Goal: Task Accomplishment & Management: Manage account settings

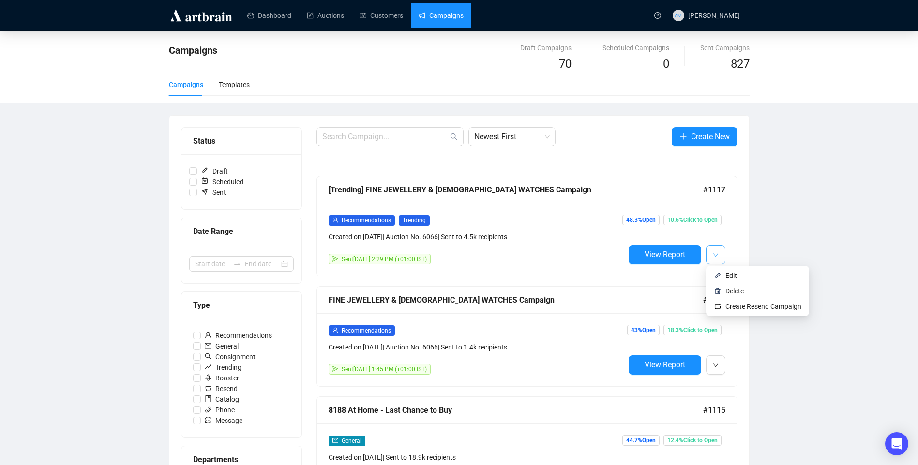
click at [713, 262] on button "button" at bounding box center [715, 254] width 19 height 19
click at [730, 276] on span "Edit" at bounding box center [731, 276] width 12 height 8
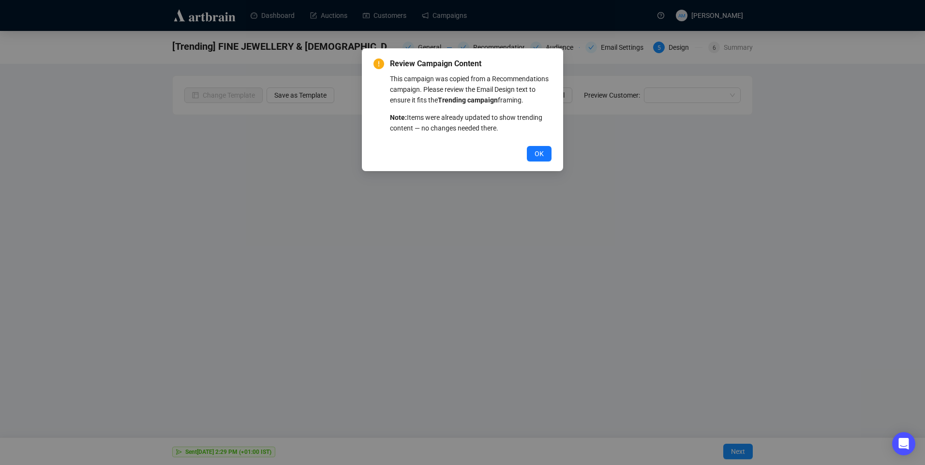
click at [533, 156] on button "OK" at bounding box center [539, 153] width 25 height 15
click at [537, 154] on span "OK" at bounding box center [539, 154] width 9 height 11
click at [537, 157] on span "OK" at bounding box center [539, 154] width 9 height 11
click at [534, 149] on button "OK" at bounding box center [539, 153] width 25 height 15
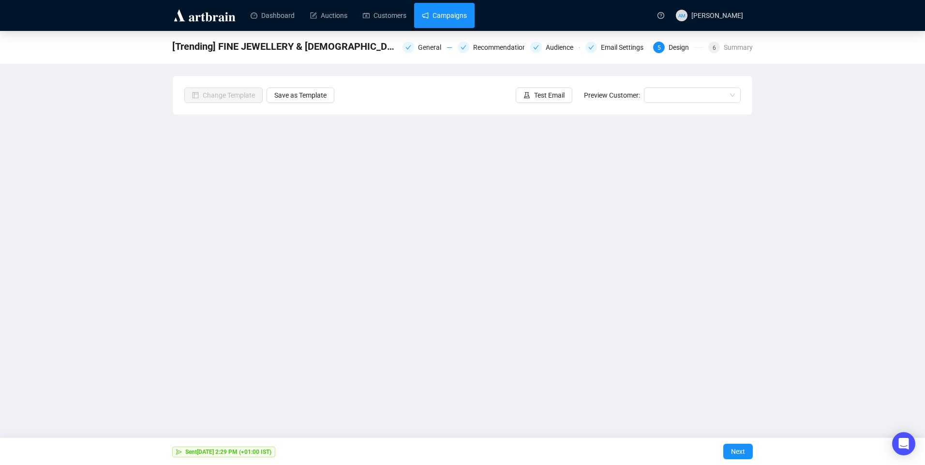
click at [445, 16] on link "Campaigns" at bounding box center [444, 15] width 45 height 25
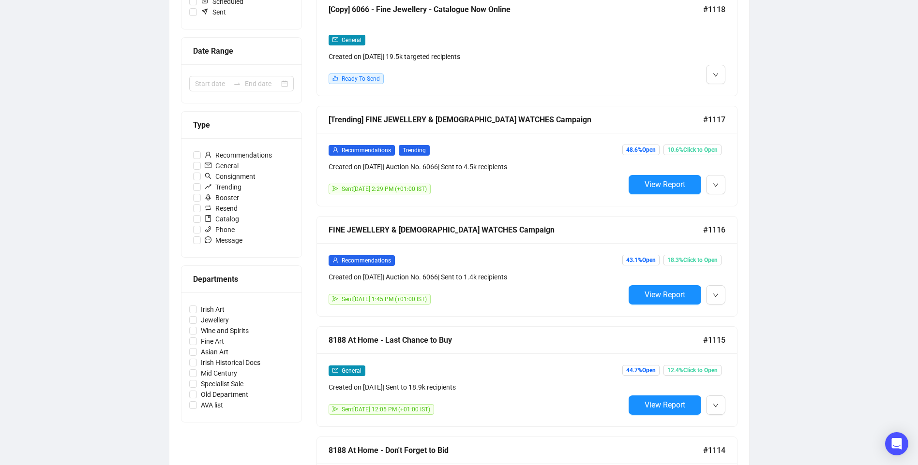
scroll to position [387, 0]
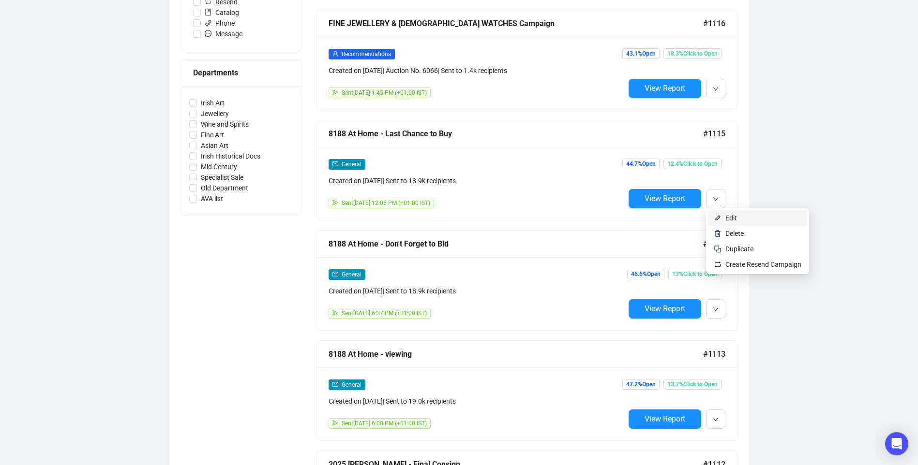
drag, startPoint x: 728, startPoint y: 223, endPoint x: 714, endPoint y: 219, distance: 14.2
click at [728, 223] on span "Edit" at bounding box center [763, 218] width 76 height 11
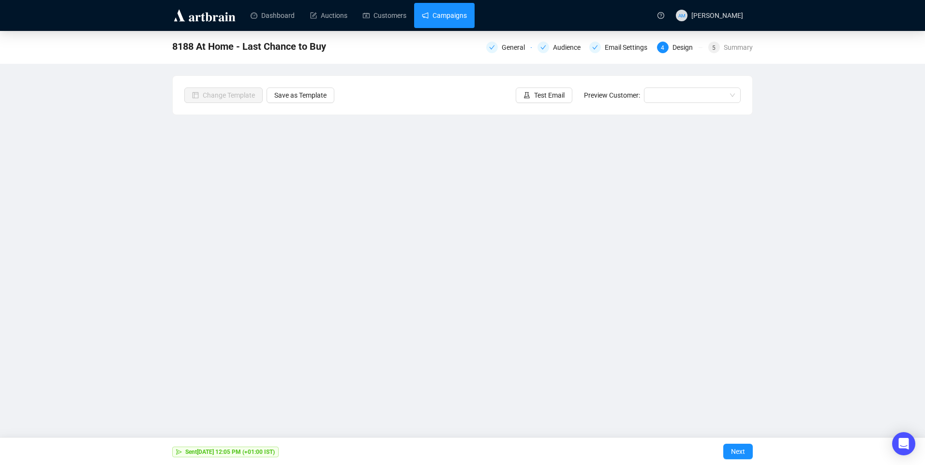
click at [426, 15] on link "Campaigns" at bounding box center [444, 15] width 45 height 25
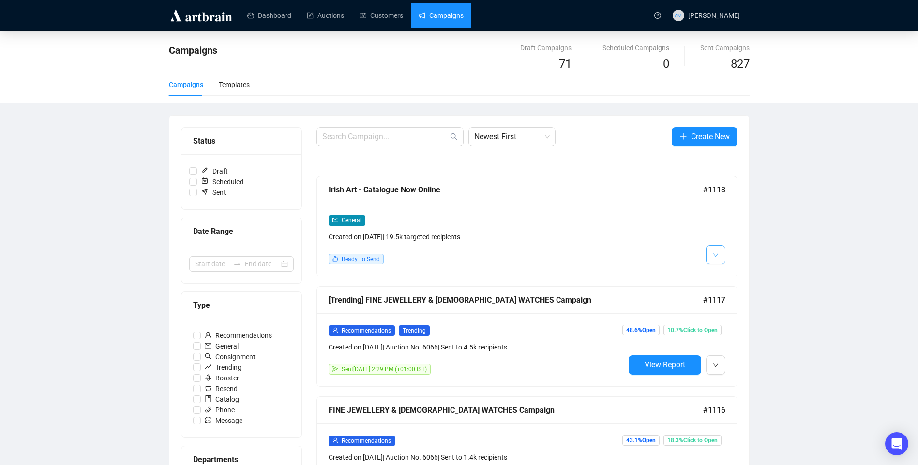
click at [714, 253] on icon "down" at bounding box center [716, 256] width 6 height 6
click at [715, 367] on icon "down" at bounding box center [716, 366] width 6 height 6
click at [722, 381] on li "Edit" at bounding box center [757, 385] width 99 height 15
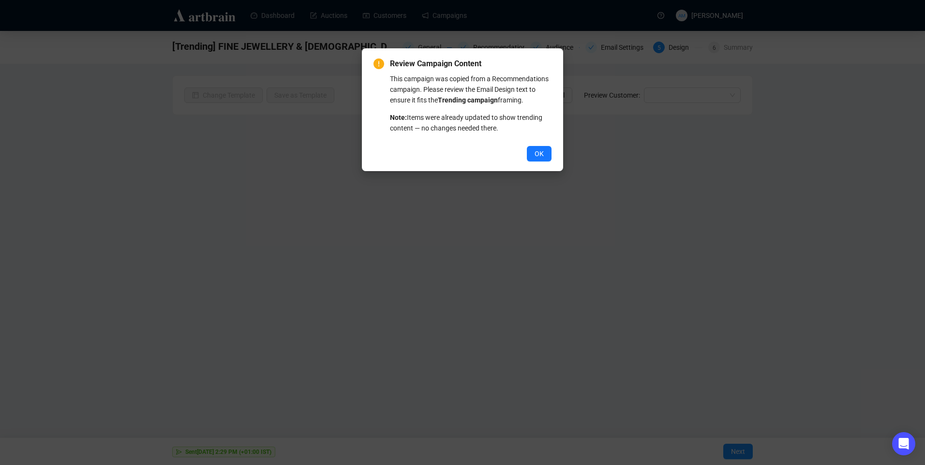
click at [537, 156] on span "OK" at bounding box center [539, 154] width 9 height 11
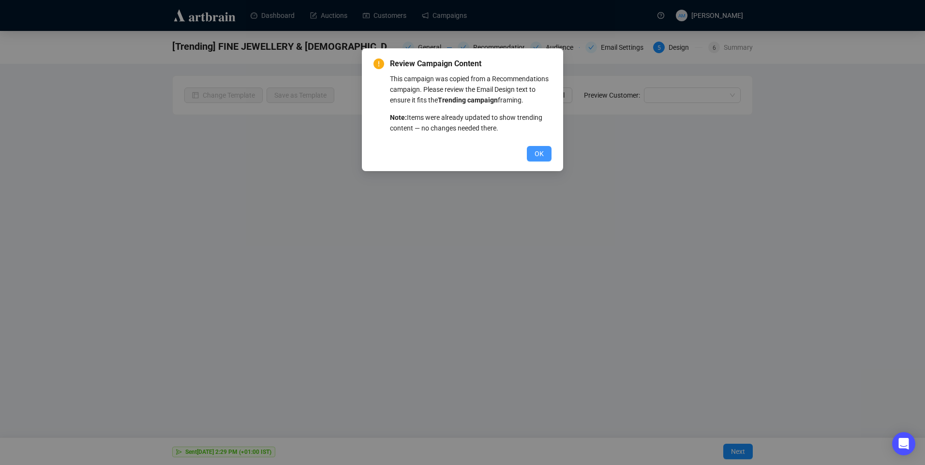
click at [539, 152] on span "OK" at bounding box center [539, 154] width 9 height 11
click at [547, 154] on button "OK" at bounding box center [539, 153] width 25 height 15
click at [541, 157] on span "OK" at bounding box center [539, 154] width 9 height 11
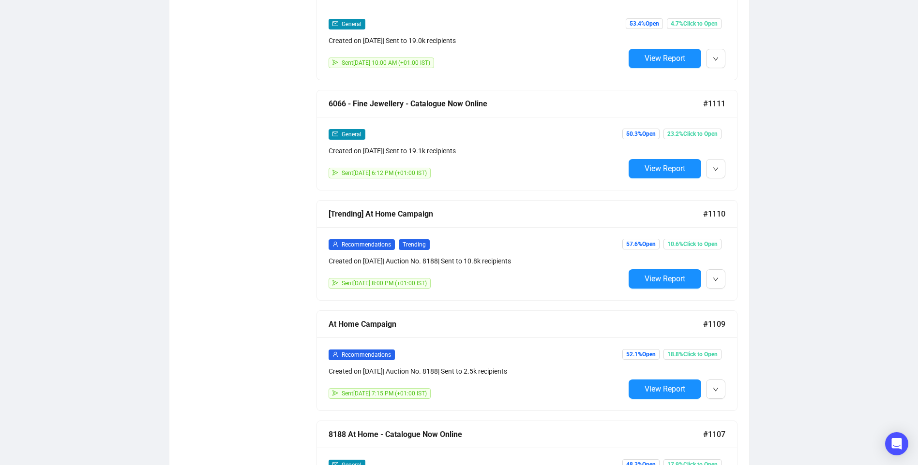
scroll to position [731, 0]
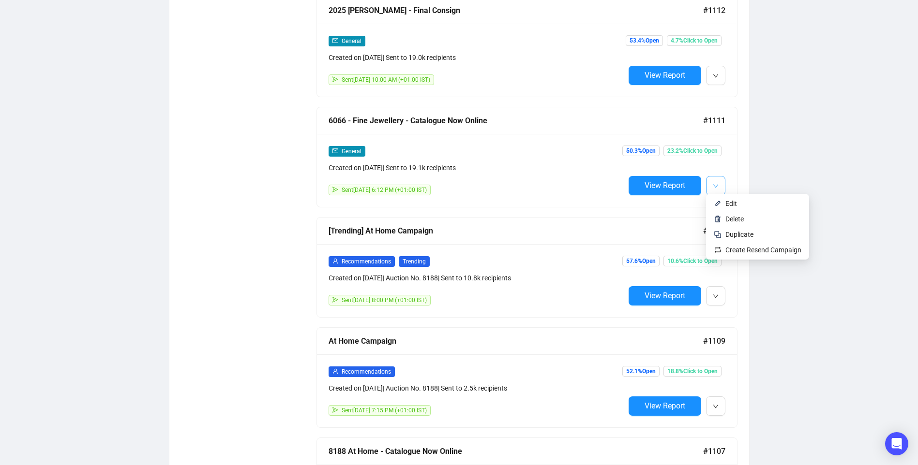
click at [711, 186] on button "button" at bounding box center [715, 185] width 19 height 19
click at [741, 236] on span "Duplicate" at bounding box center [739, 235] width 28 height 8
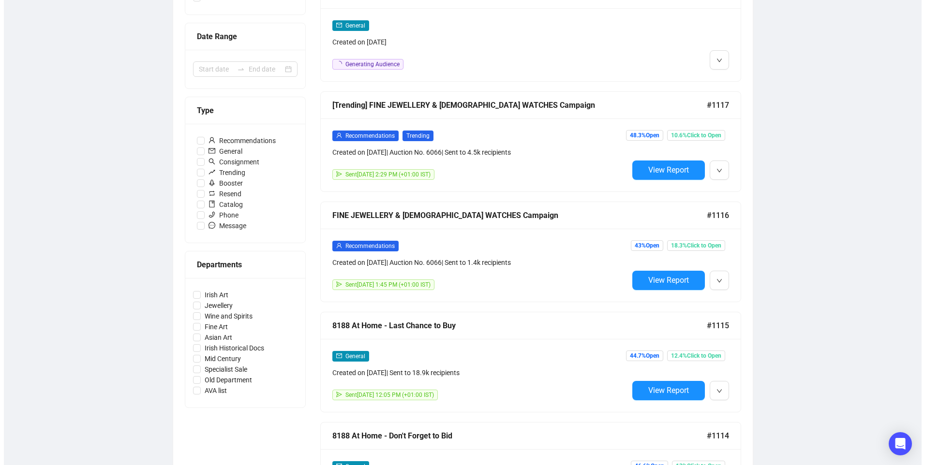
scroll to position [0, 0]
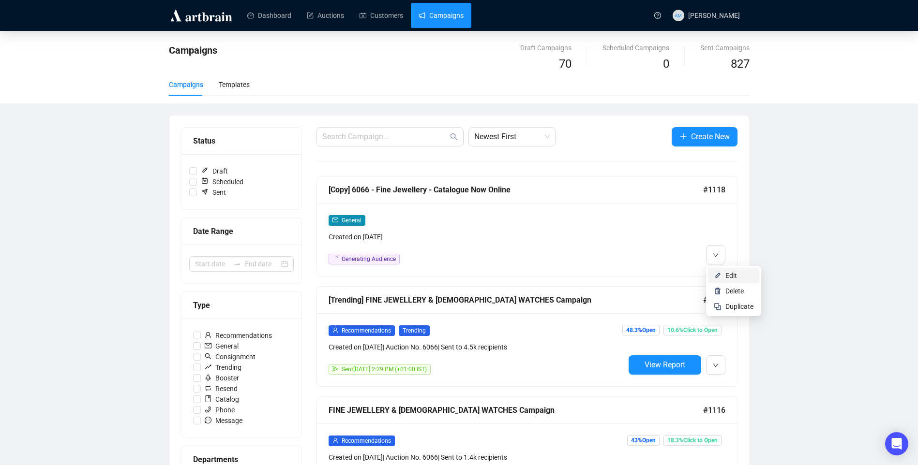
click at [732, 279] on span "Edit" at bounding box center [731, 276] width 12 height 8
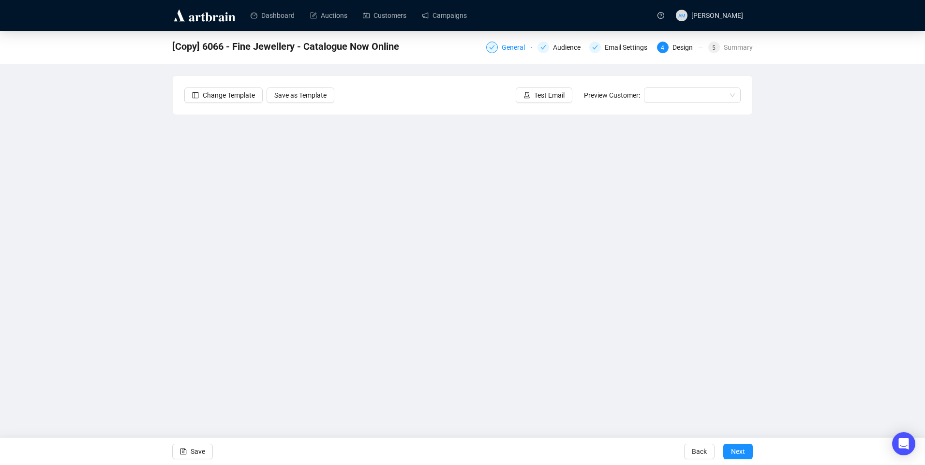
click at [522, 52] on div "General" at bounding box center [516, 48] width 29 height 12
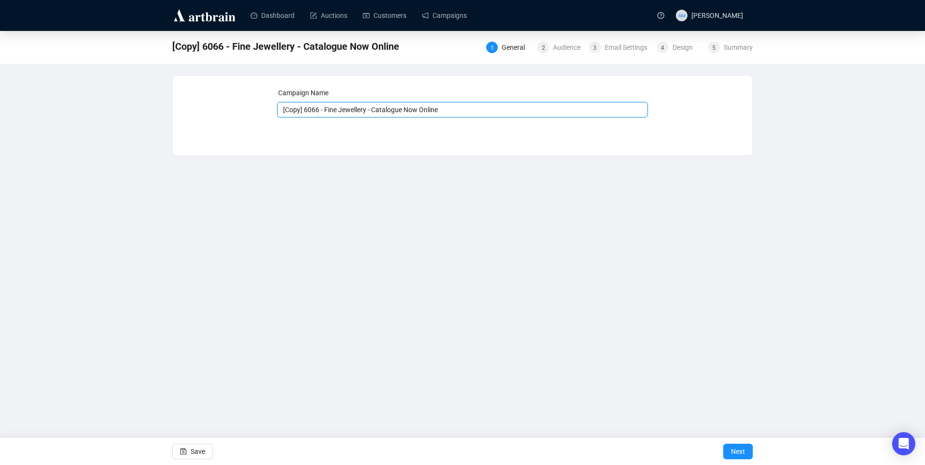
drag, startPoint x: 366, startPoint y: 110, endPoint x: 260, endPoint y: 109, distance: 105.9
click at [266, 107] on div "Campaign Name [Copy] 6066 - Fine Jewellery - Catalogue Now Online Save Next" at bounding box center [462, 109] width 556 height 42
type input "Irish Art - Catalogue Now Online"
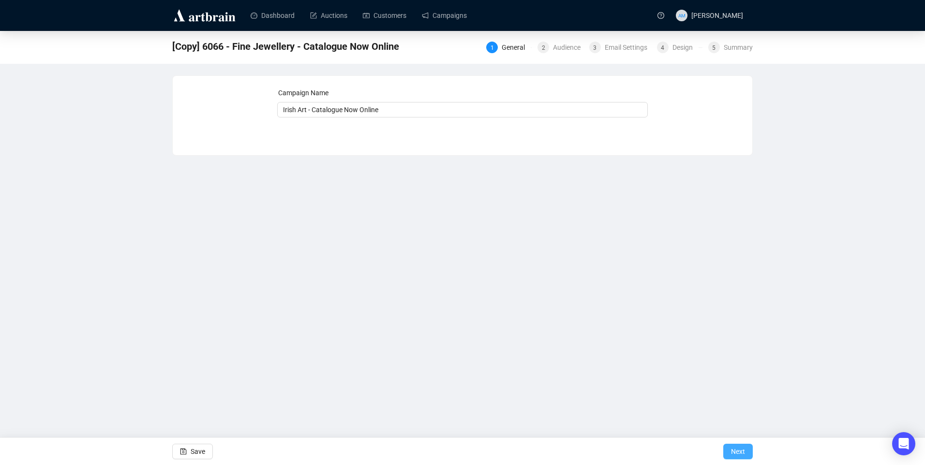
click at [746, 453] on button "Next" at bounding box center [738, 451] width 30 height 15
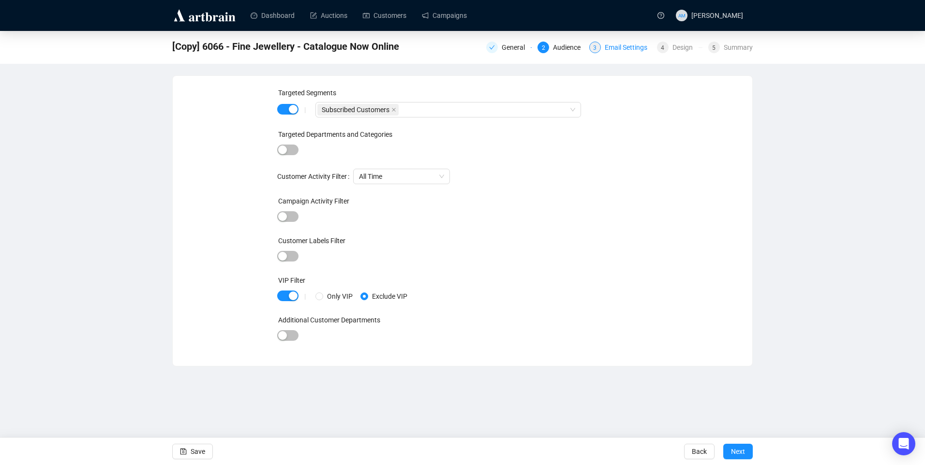
click at [623, 45] on div "Email Settings" at bounding box center [629, 48] width 48 height 12
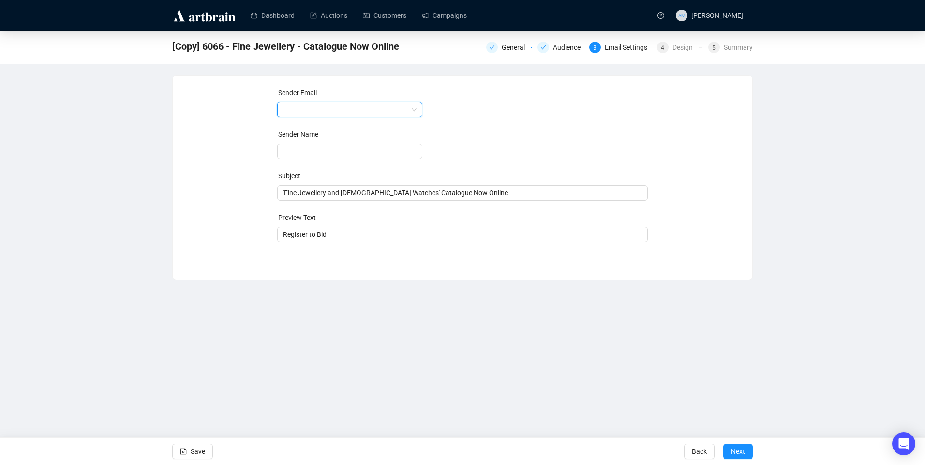
click at [354, 110] on input "search" at bounding box center [345, 110] width 125 height 15
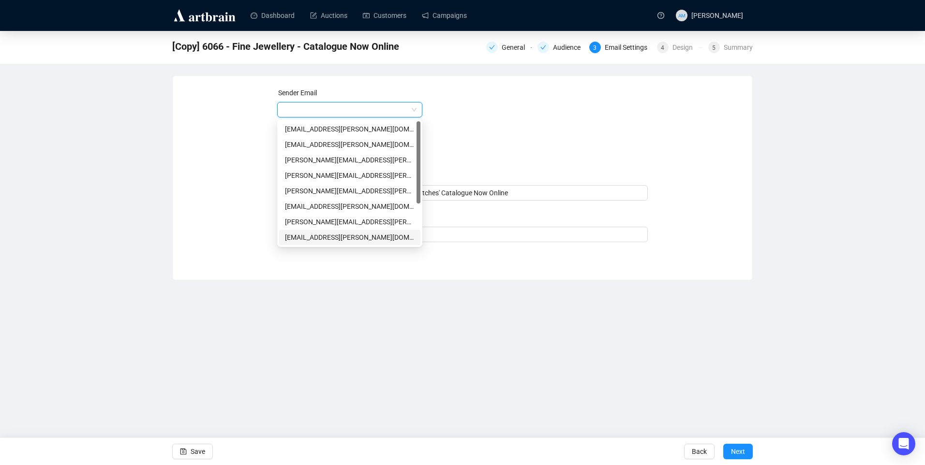
click at [330, 235] on div "[EMAIL_ADDRESS][PERSON_NAME][DOMAIN_NAME]" at bounding box center [350, 237] width 130 height 11
type input "[PERSON_NAME]’s Auctioneers"
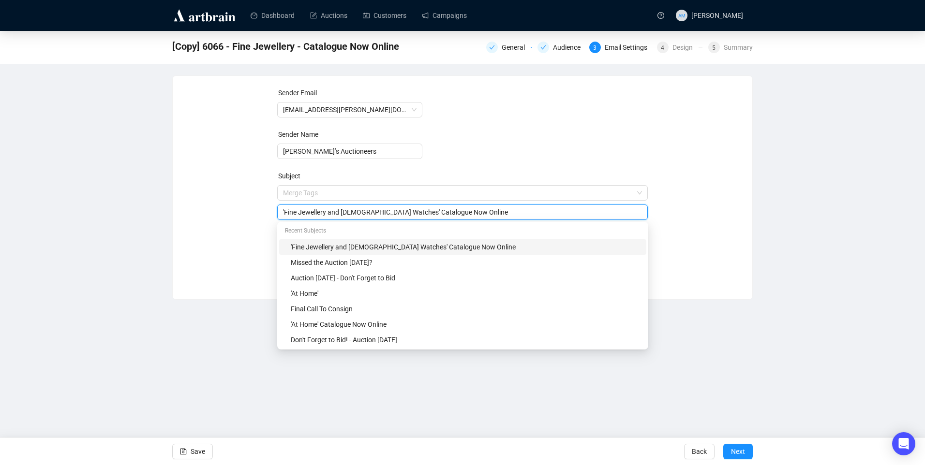
drag, startPoint x: 387, startPoint y: 192, endPoint x: 247, endPoint y: 203, distance: 140.3
click at [247, 203] on div "Sender Email info@adams.ie Sender Name Adam’s Auctioneers Subject Merge Tags 'F…" at bounding box center [462, 181] width 556 height 186
click at [318, 211] on input "'Fine Jewellery and Ladies Watches' Catalogue Now Online" at bounding box center [462, 212] width 359 height 11
drag, startPoint x: 284, startPoint y: 215, endPoint x: 387, endPoint y: 217, distance: 102.6
click at [387, 217] on input "'Fine Jewellery and Ladies Watches' Catalogue Now Online" at bounding box center [462, 212] width 359 height 11
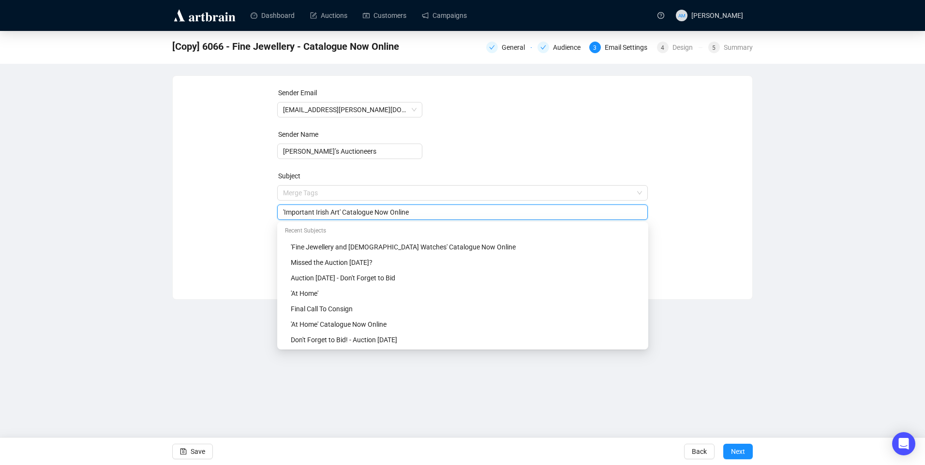
type input "'Important Irish Art' Catalogue Now Online"
click at [233, 212] on div "Sender Email info@adams.ie Sender Name Adam’s Auctioneers Subject Merge Tags 'I…" at bounding box center [462, 181] width 556 height 186
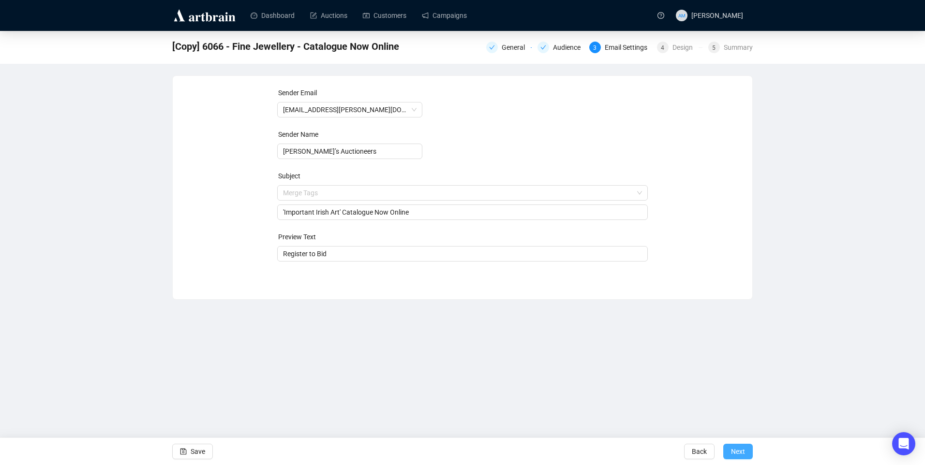
click at [749, 450] on button "Next" at bounding box center [738, 451] width 30 height 15
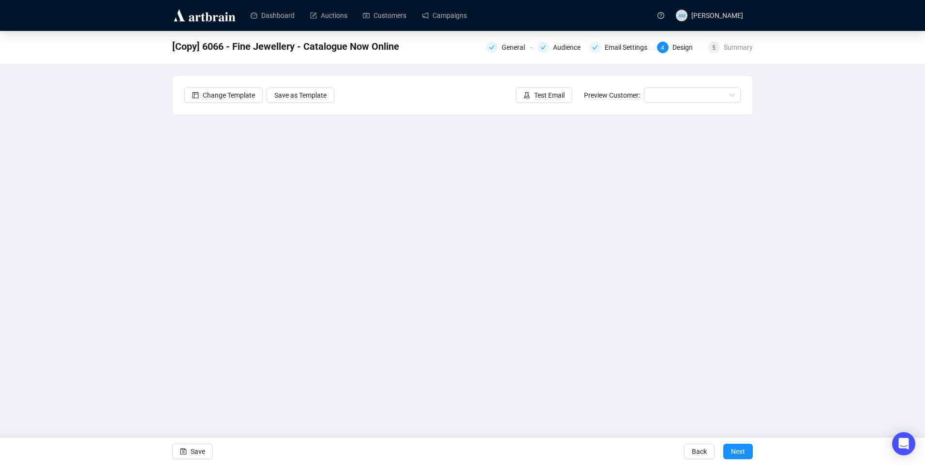
drag, startPoint x: 86, startPoint y: 240, endPoint x: 105, endPoint y: 240, distance: 19.8
click at [86, 240] on div "[Copy] 6066 - Fine Jewellery - Catalogue Now Online General Audience Email Sett…" at bounding box center [462, 217] width 925 height 373
click at [875, 276] on div "[Copy] 6066 - Fine Jewellery - Catalogue Now Online General Audience Email Sett…" at bounding box center [462, 217] width 925 height 373
click at [126, 285] on div "[Copy] 6066 - Fine Jewellery - Catalogue Now Online General Audience Email Sett…" at bounding box center [462, 217] width 925 height 373
click at [813, 186] on div "[Copy] 6066 - Fine Jewellery - Catalogue Now Online General Audience Email Sett…" at bounding box center [462, 217] width 925 height 373
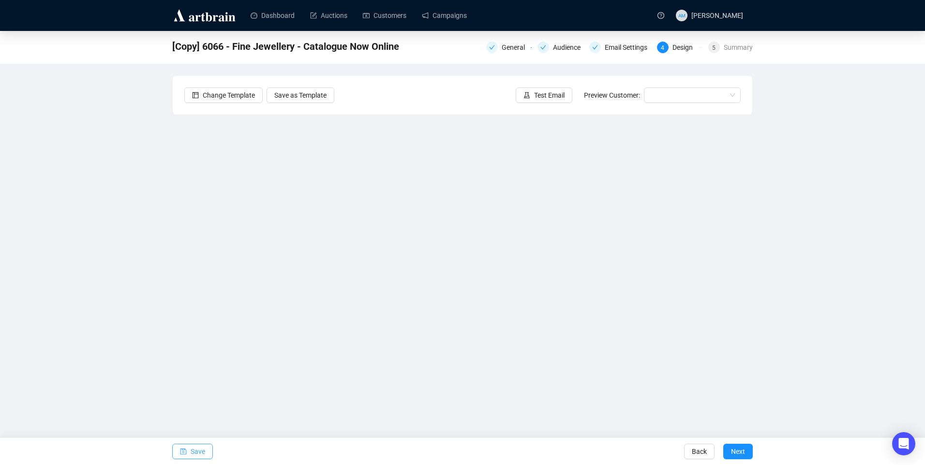
click at [190, 457] on button "Save" at bounding box center [192, 451] width 41 height 15
click at [199, 453] on span "Save" at bounding box center [198, 451] width 15 height 27
drag, startPoint x: 61, startPoint y: 267, endPoint x: 78, endPoint y: 251, distance: 23.3
click at [64, 266] on div "Irish Art - Catalogue Now Online General Audience Email Settings 4 Design 5 Sum…" at bounding box center [462, 217] width 925 height 373
click at [203, 454] on span "Save" at bounding box center [198, 451] width 15 height 27
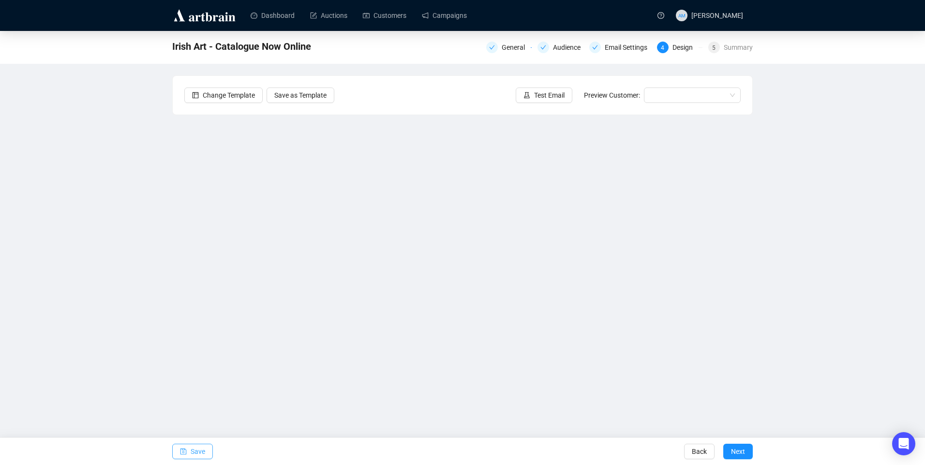
click at [209, 450] on button "Save" at bounding box center [192, 451] width 41 height 15
click at [535, 100] on button "Test Email" at bounding box center [544, 95] width 57 height 15
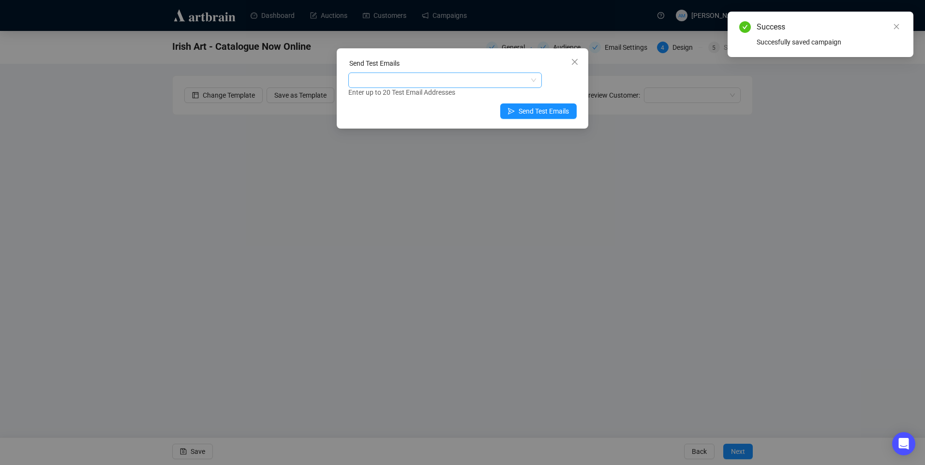
click at [461, 80] on div at bounding box center [439, 81] width 179 height 14
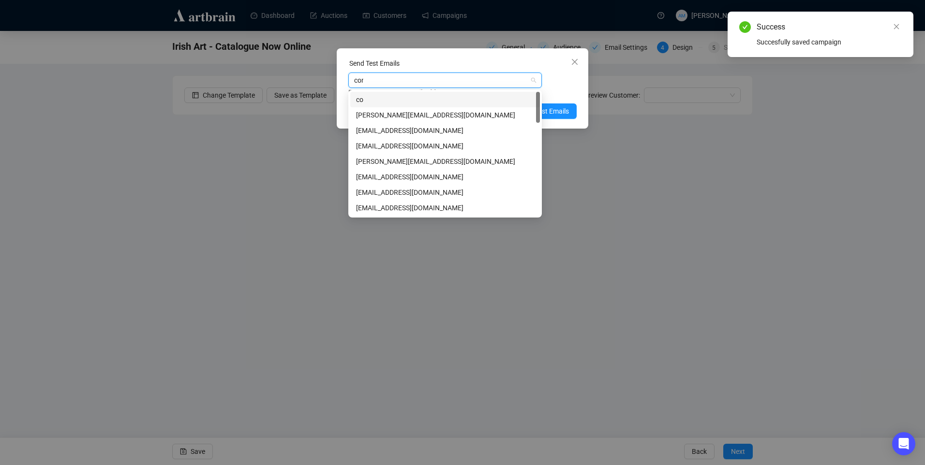
type input "cono"
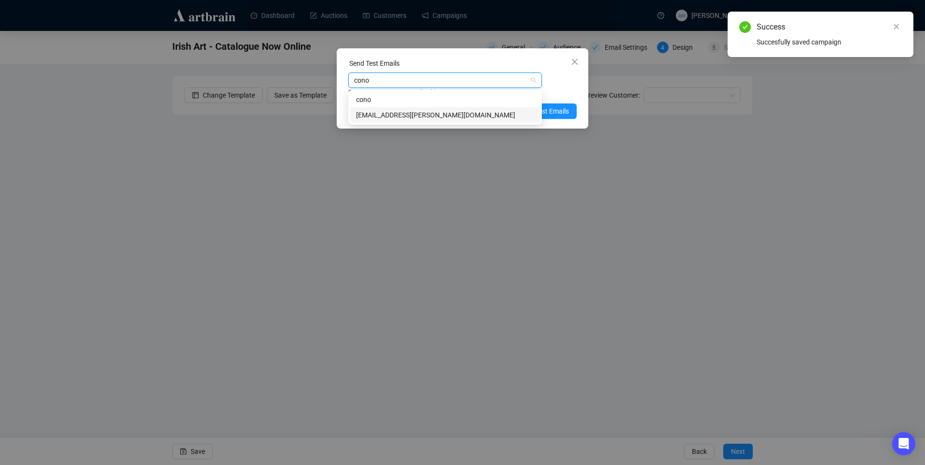
click at [426, 117] on div "conor@adams.ie" at bounding box center [445, 115] width 178 height 11
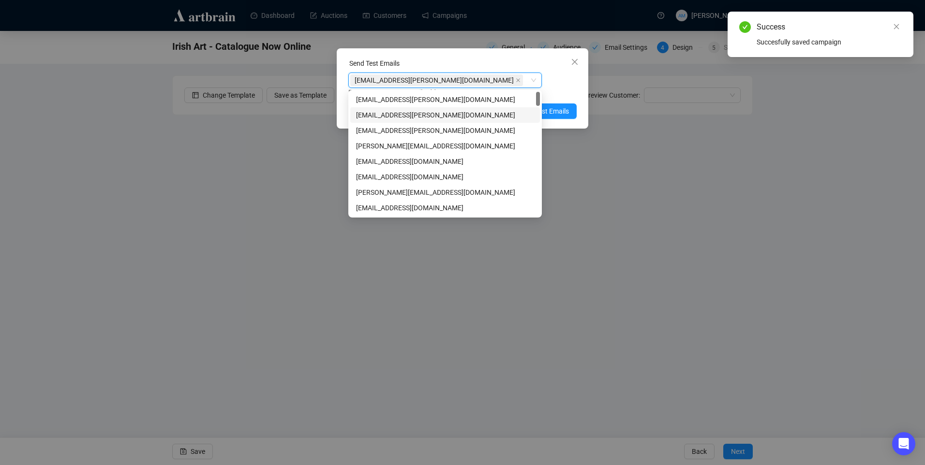
click at [541, 78] on div "conor@adams.ie" at bounding box center [445, 80] width 194 height 15
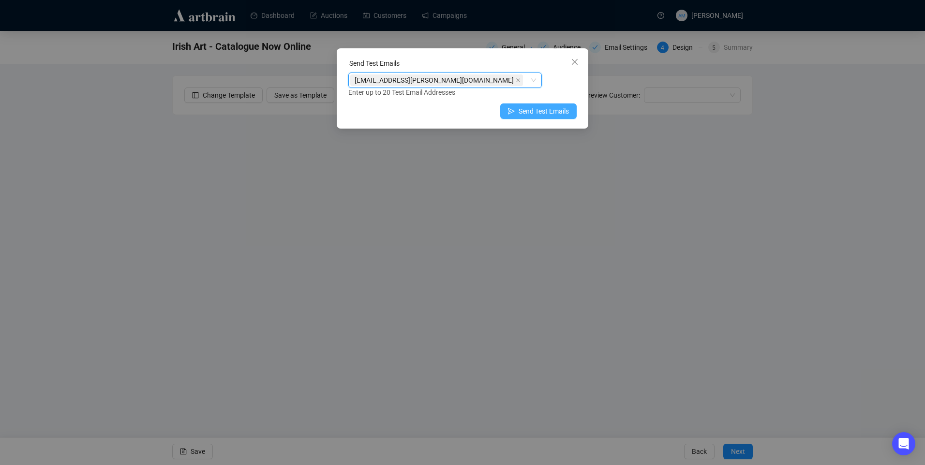
click at [554, 109] on span "Send Test Emails" at bounding box center [544, 111] width 50 height 11
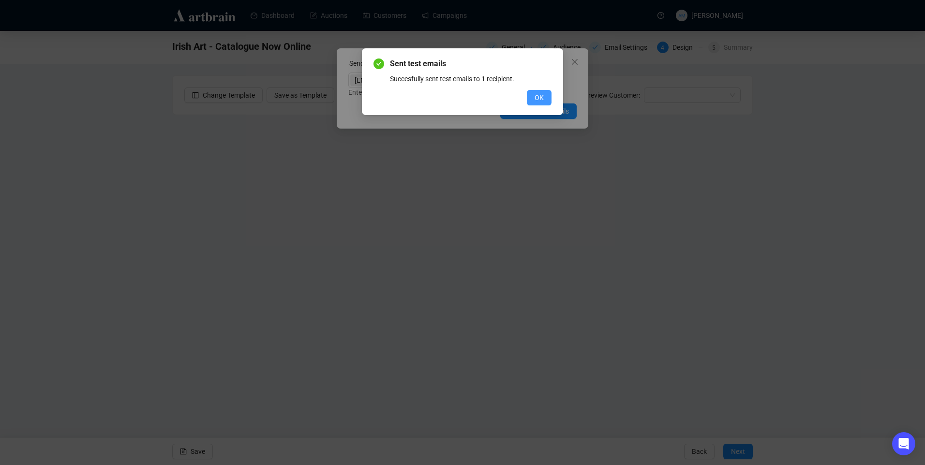
click at [536, 100] on span "OK" at bounding box center [539, 97] width 9 height 11
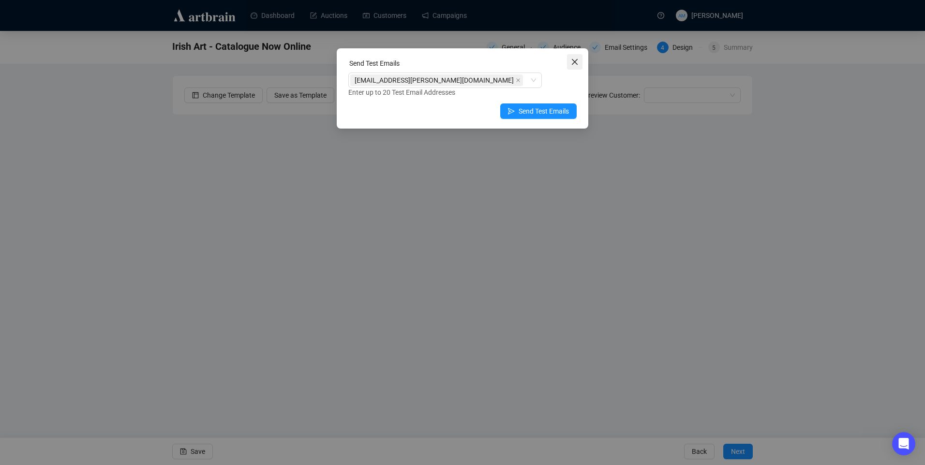
click at [574, 60] on icon "close" at bounding box center [575, 62] width 8 height 8
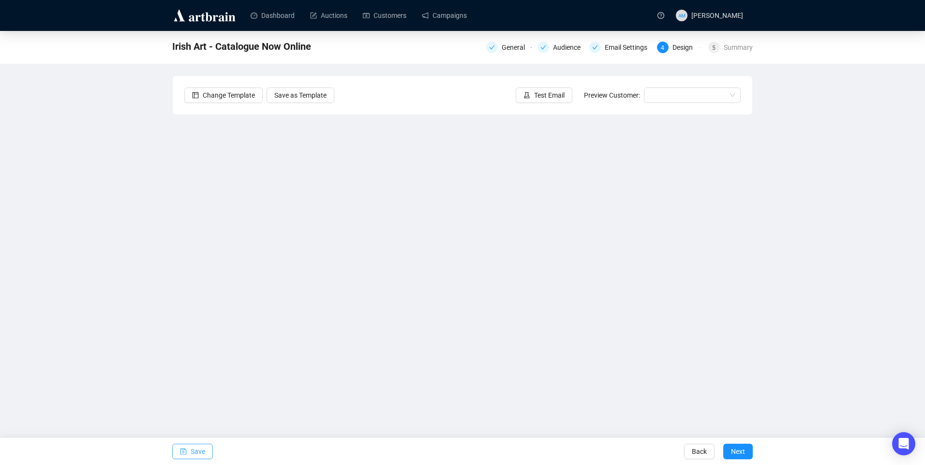
click at [188, 448] on button "Save" at bounding box center [192, 451] width 41 height 15
click at [185, 452] on icon "save" at bounding box center [183, 451] width 7 height 7
drag, startPoint x: 573, startPoint y: 45, endPoint x: 601, endPoint y: 43, distance: 27.7
click at [573, 45] on div "Audience" at bounding box center [569, 48] width 33 height 12
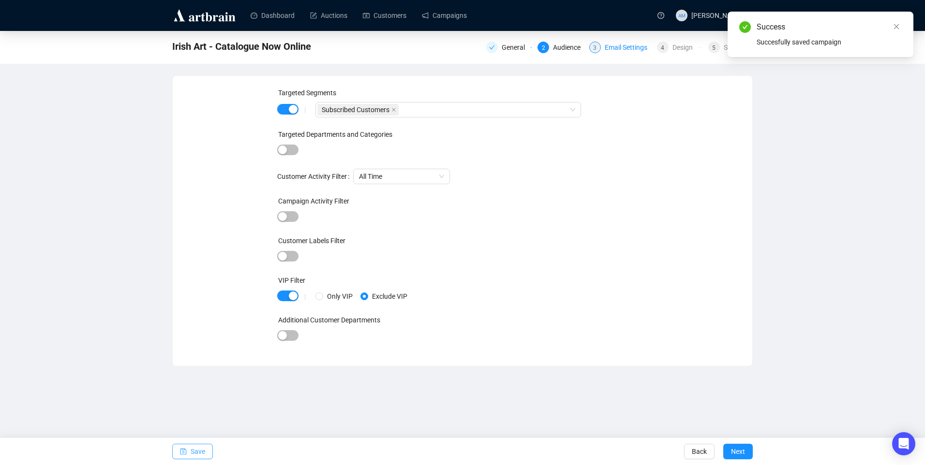
click at [639, 47] on div "Email Settings" at bounding box center [629, 48] width 48 height 12
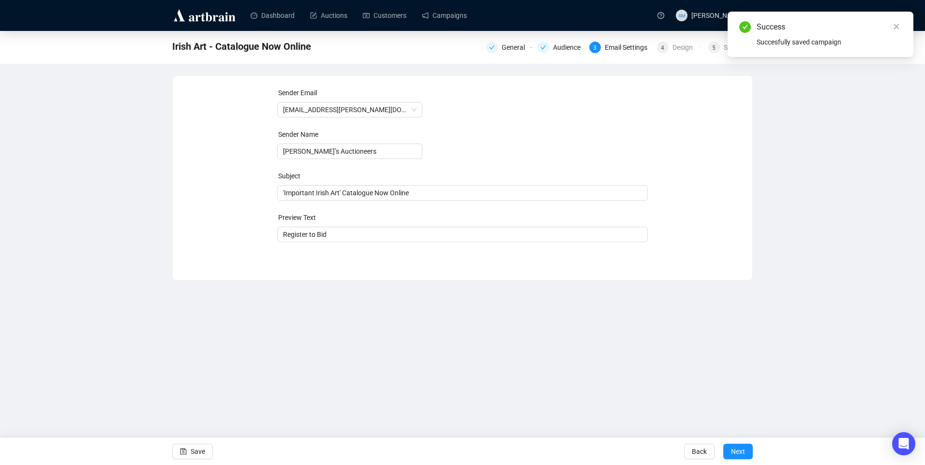
click at [624, 88] on form "Sender Email info@adams.ie Sender Name Adam’s Auctioneers Subject 'Important Ir…" at bounding box center [462, 165] width 371 height 155
click at [896, 26] on icon "close" at bounding box center [896, 26] width 7 height 7
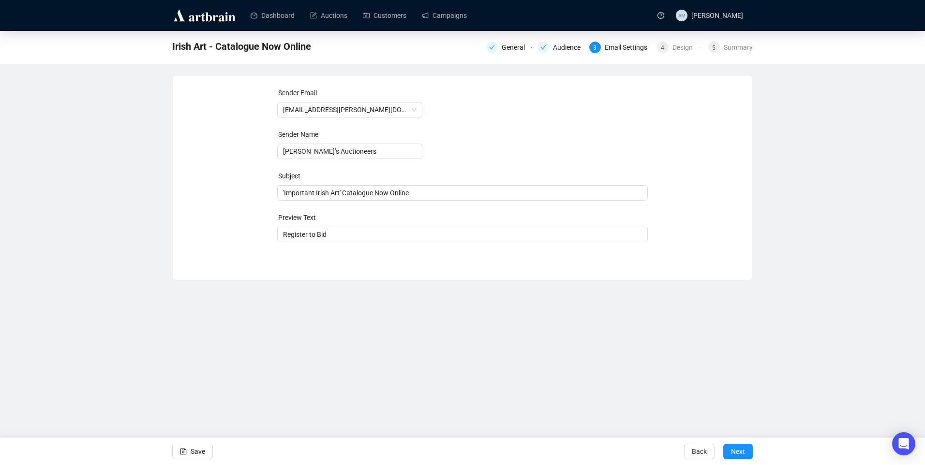
click at [755, 47] on div "Irish Art - Catalogue Now Online General Audience 3 Email Settings 4 Design 5 S…" at bounding box center [462, 47] width 925 height 33
click at [750, 47] on div "Summary" at bounding box center [738, 48] width 29 height 12
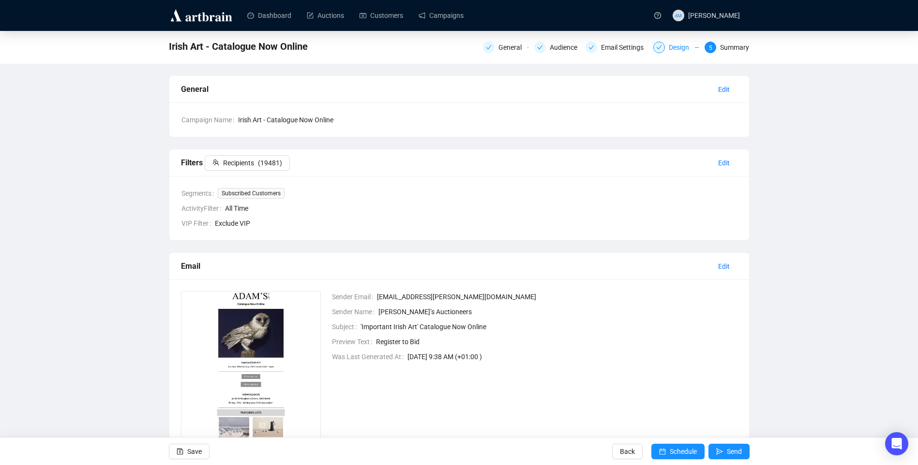
click at [682, 48] on div "Design" at bounding box center [682, 48] width 26 height 12
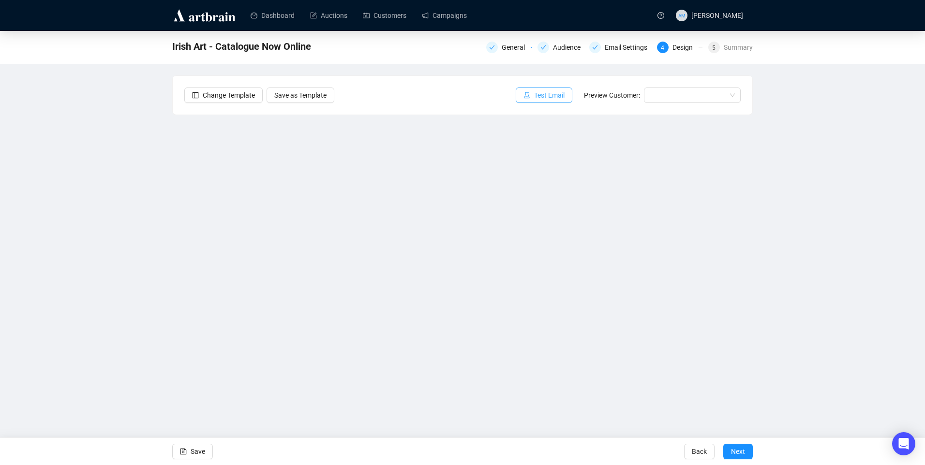
click at [527, 93] on icon "experiment" at bounding box center [526, 95] width 7 height 7
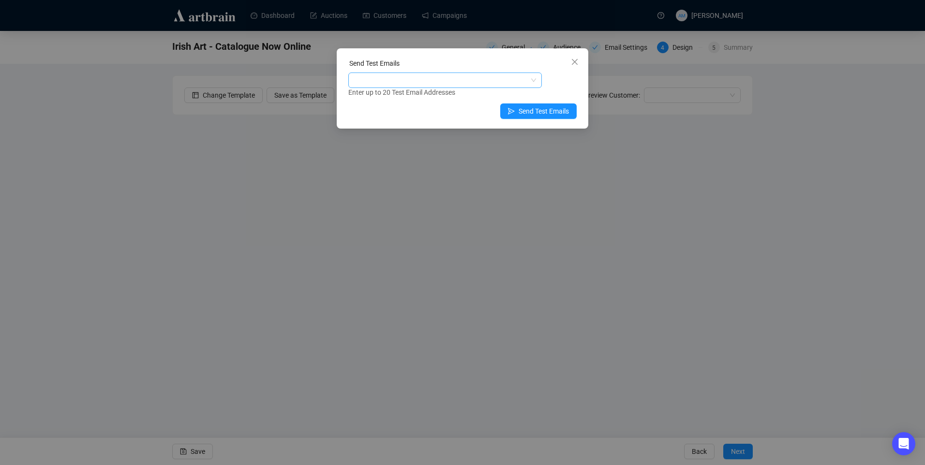
click at [396, 84] on div at bounding box center [439, 81] width 179 height 14
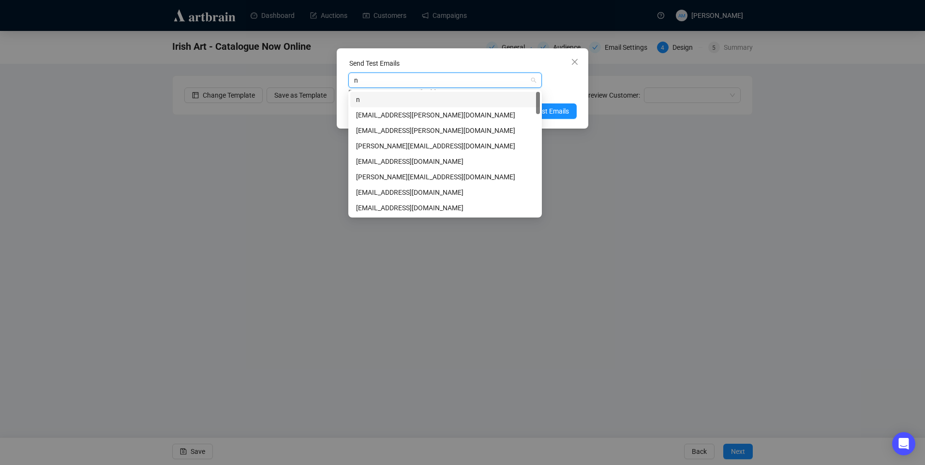
type input "ni"
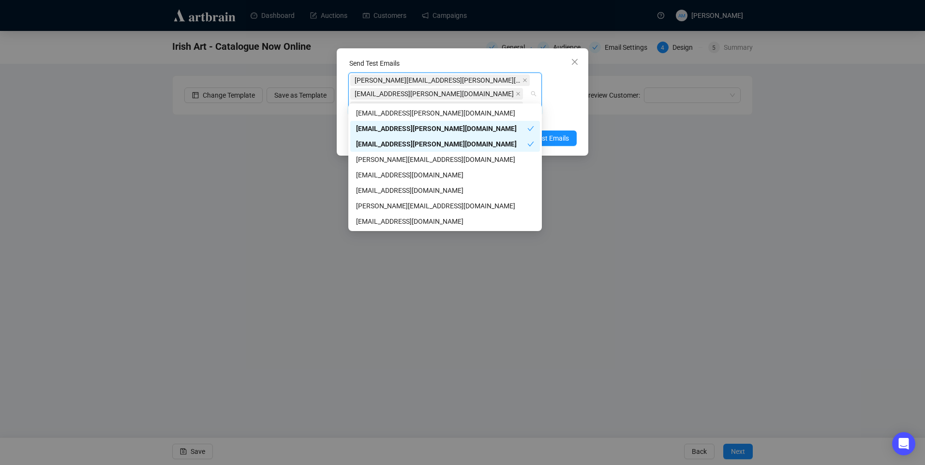
click at [572, 98] on div "nicholas@adams.ie amymcnamara@adams.ie niamh@adams.ie Enter up to 20 Test Email…" at bounding box center [462, 99] width 228 height 52
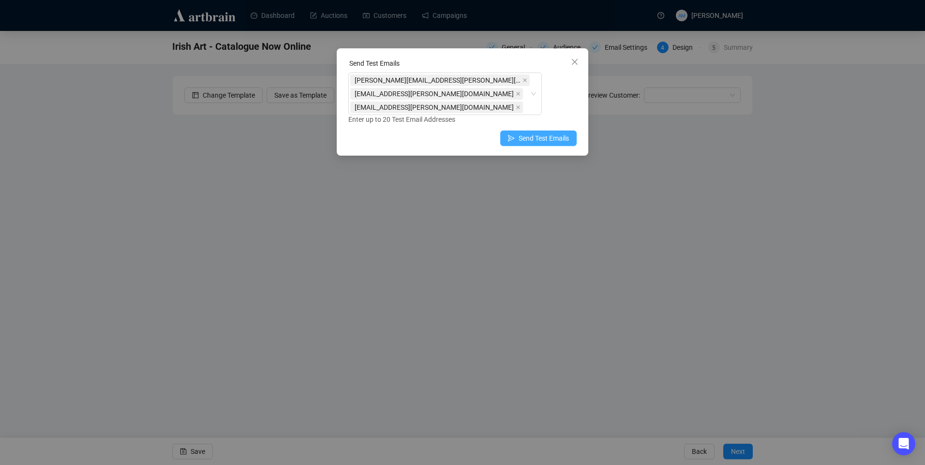
click at [536, 133] on span "Send Test Emails" at bounding box center [544, 138] width 50 height 11
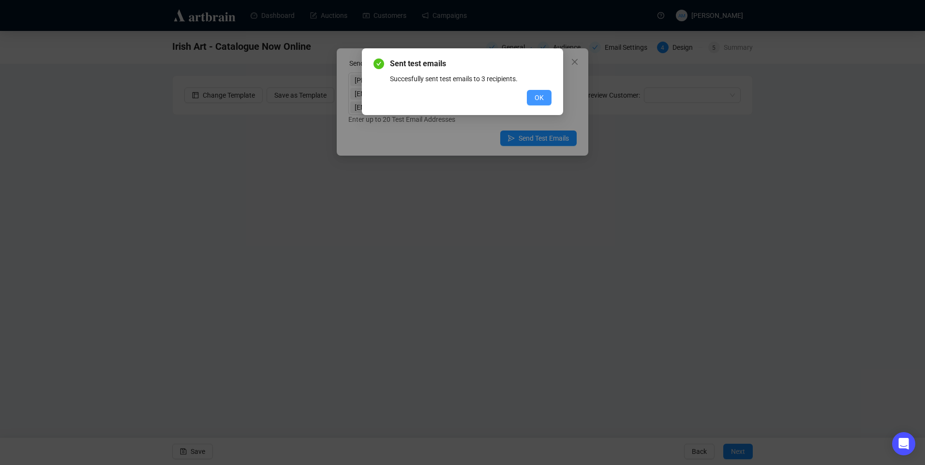
click at [540, 100] on span "OK" at bounding box center [539, 97] width 9 height 11
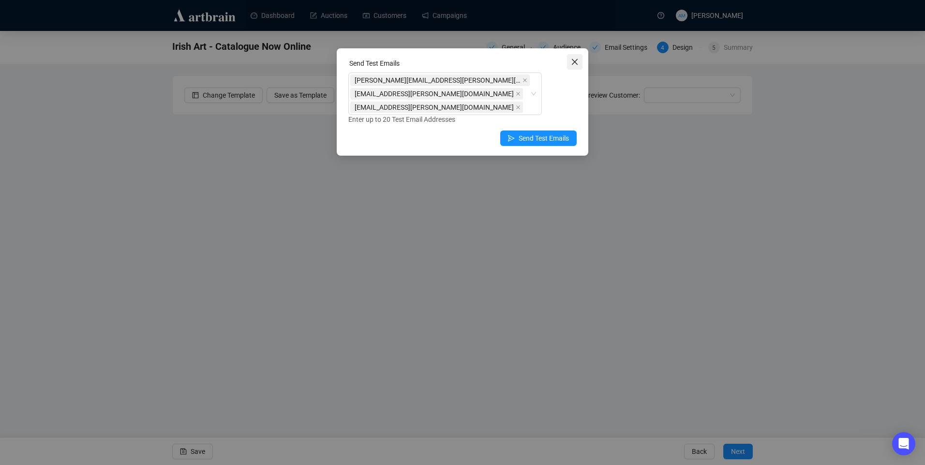
click at [571, 56] on button "Close" at bounding box center [574, 61] width 15 height 15
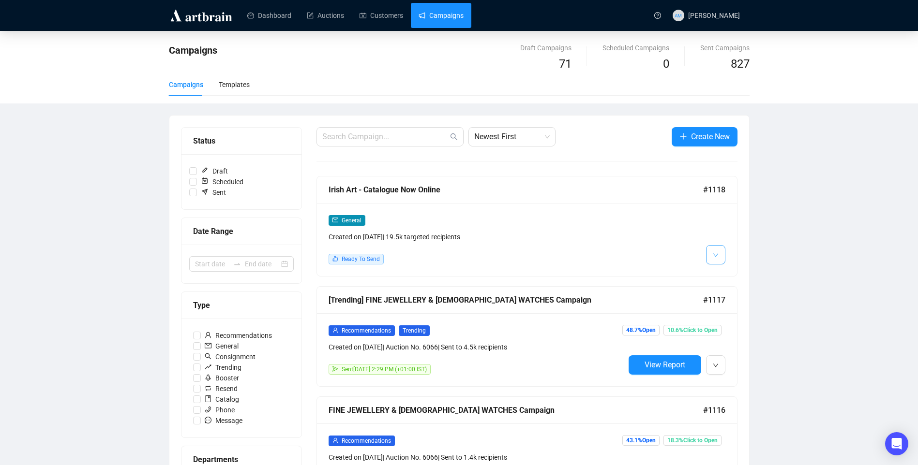
click at [721, 262] on button "button" at bounding box center [715, 254] width 19 height 19
click at [735, 272] on span "Edit" at bounding box center [731, 276] width 12 height 8
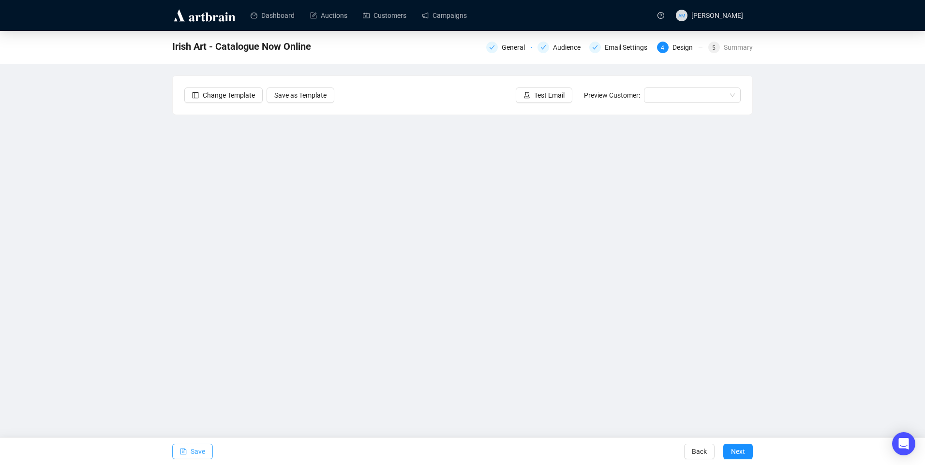
click at [200, 452] on span "Save" at bounding box center [198, 451] width 15 height 27
click at [534, 94] on button "Test Email" at bounding box center [544, 95] width 57 height 15
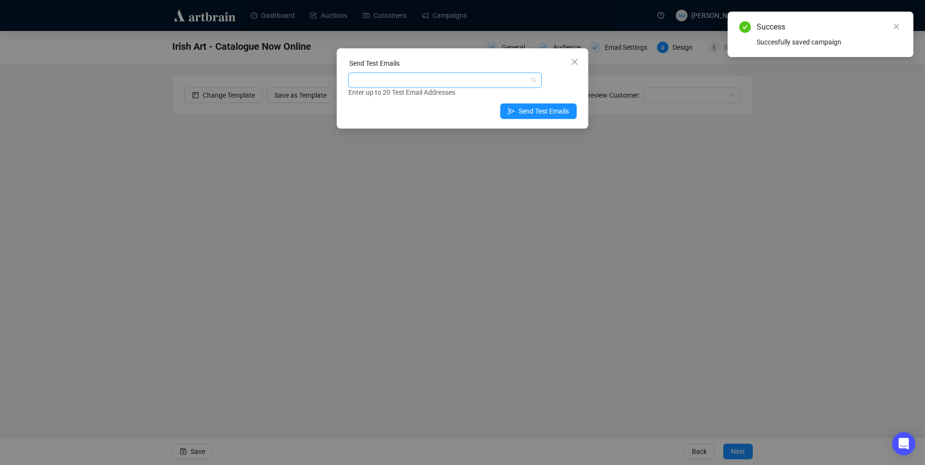
click at [408, 80] on div at bounding box center [439, 81] width 179 height 14
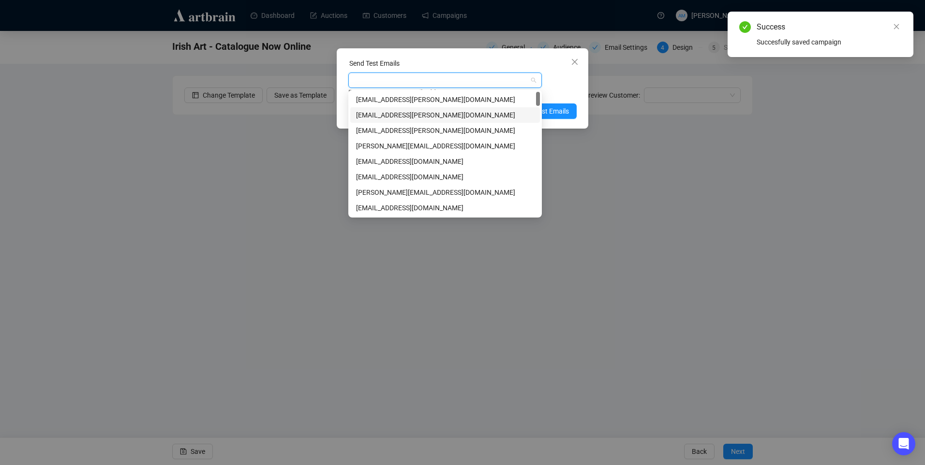
click at [387, 117] on div "[EMAIL_ADDRESS][PERSON_NAME][DOMAIN_NAME]" at bounding box center [445, 115] width 178 height 11
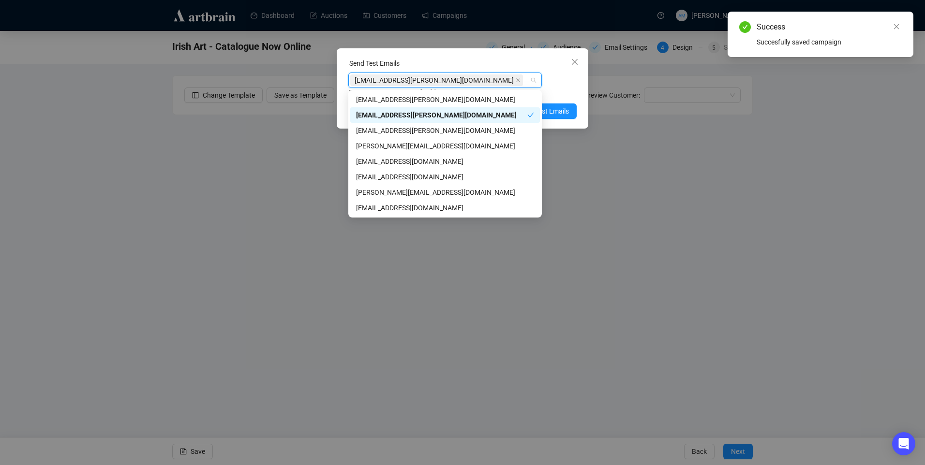
type input "n"
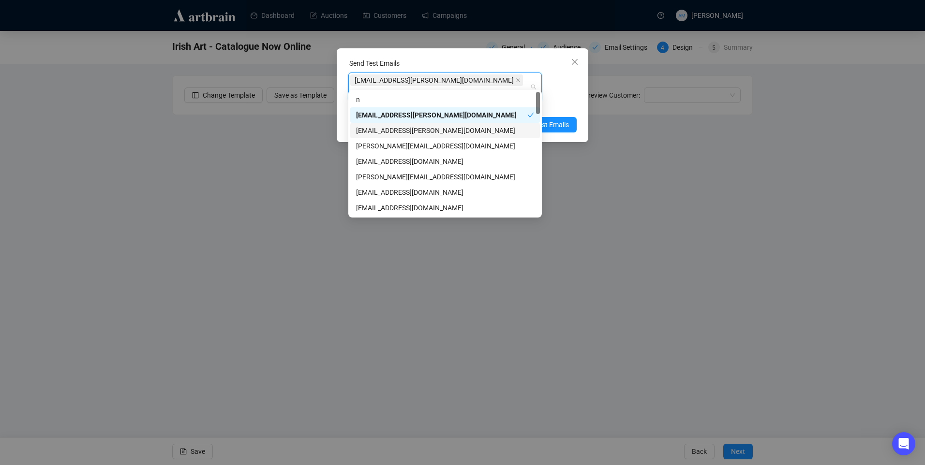
click at [437, 131] on div "[EMAIL_ADDRESS][PERSON_NAME][DOMAIN_NAME]" at bounding box center [445, 130] width 178 height 11
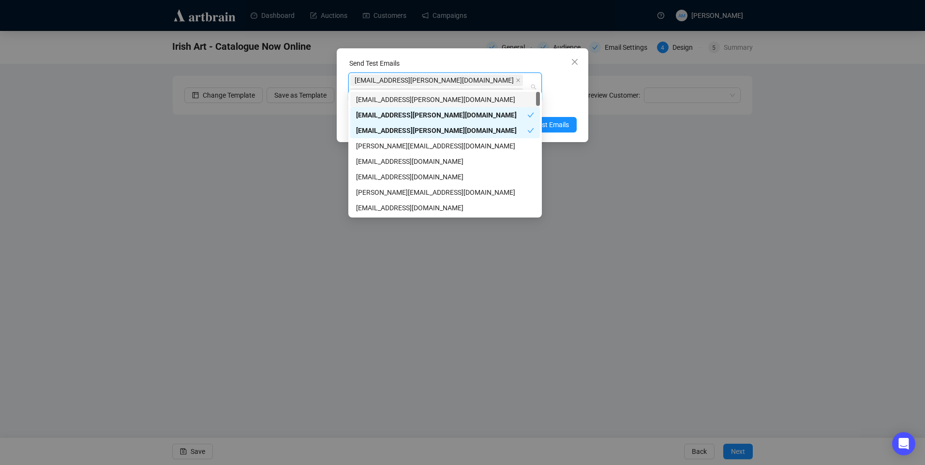
click at [518, 80] on div "[EMAIL_ADDRESS][PERSON_NAME][DOMAIN_NAME] [EMAIL_ADDRESS][PERSON_NAME][DOMAIN_N…" at bounding box center [439, 87] width 179 height 27
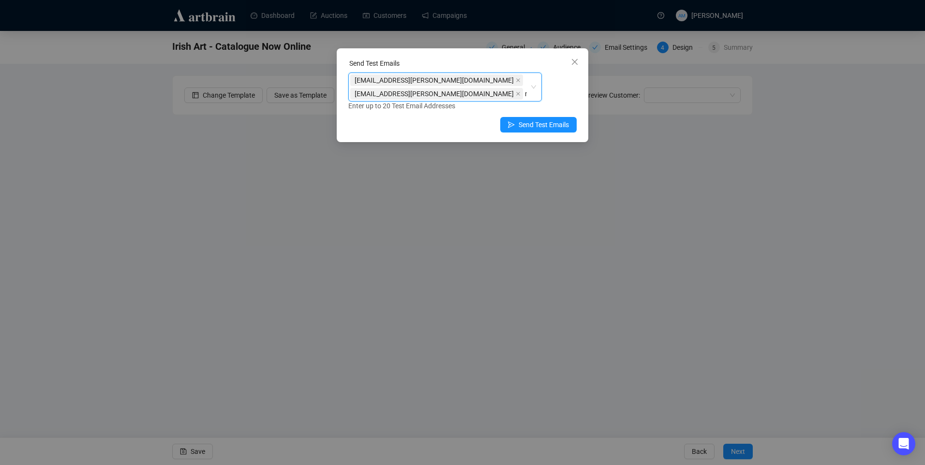
type input "ni"
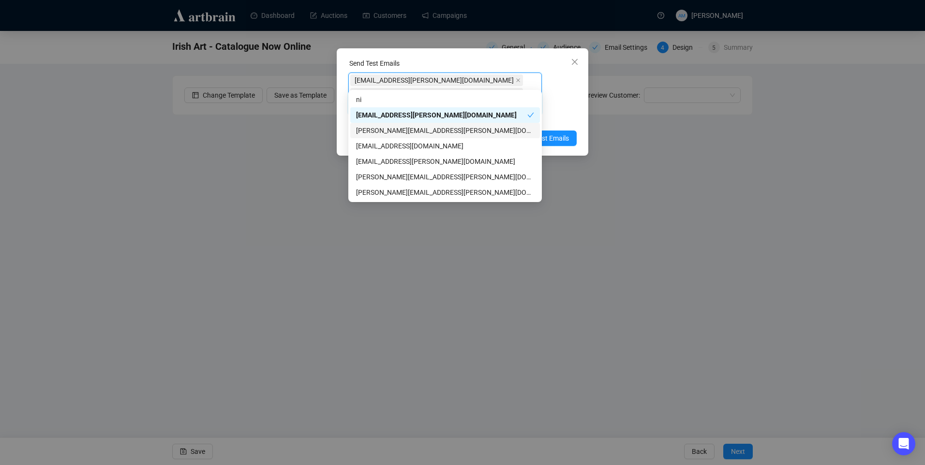
click at [440, 130] on div "[PERSON_NAME][EMAIL_ADDRESS][PERSON_NAME][DOMAIN_NAME]" at bounding box center [445, 130] width 178 height 11
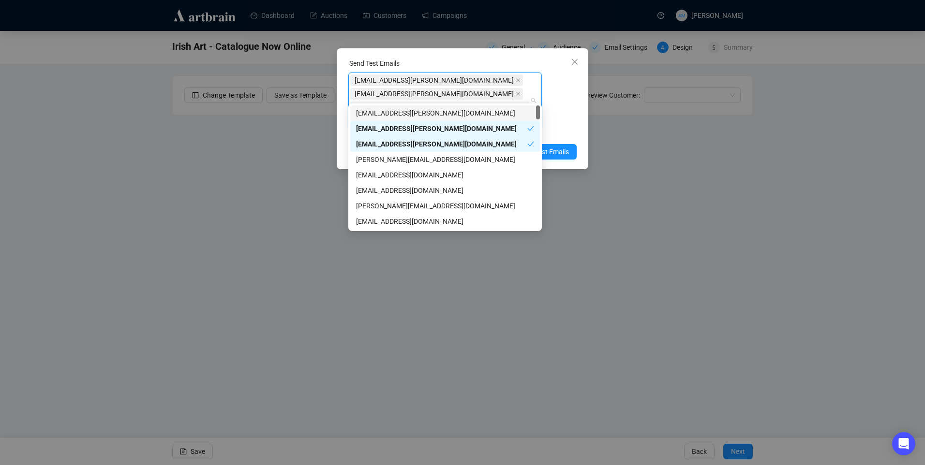
click at [564, 128] on div "Enter up to 20 Test Email Addresses" at bounding box center [462, 133] width 228 height 11
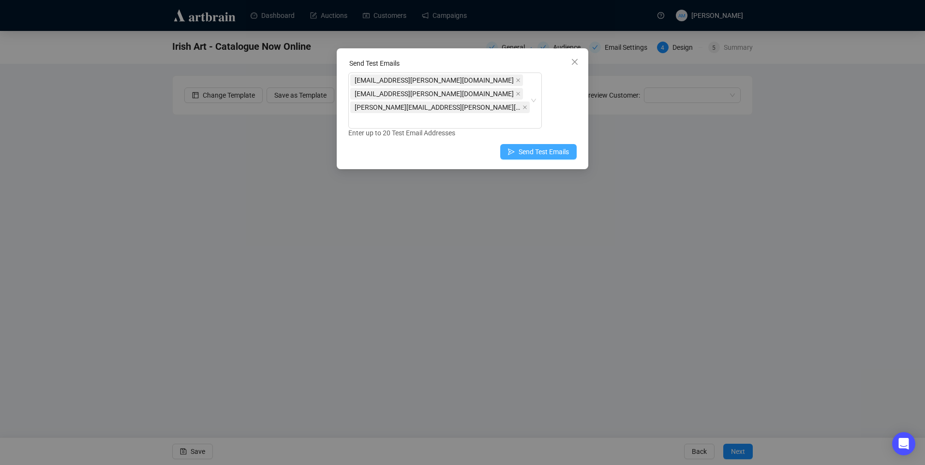
click at [566, 147] on span "Send Test Emails" at bounding box center [544, 152] width 50 height 11
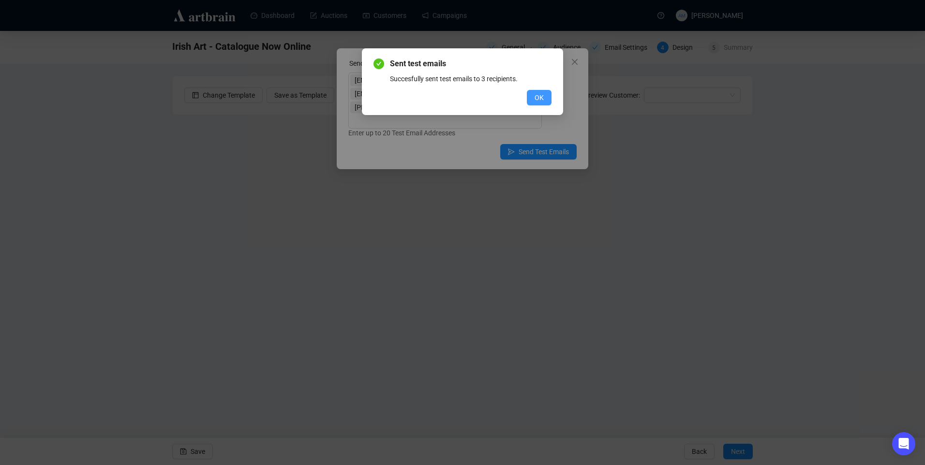
click at [544, 101] on button "OK" at bounding box center [539, 97] width 25 height 15
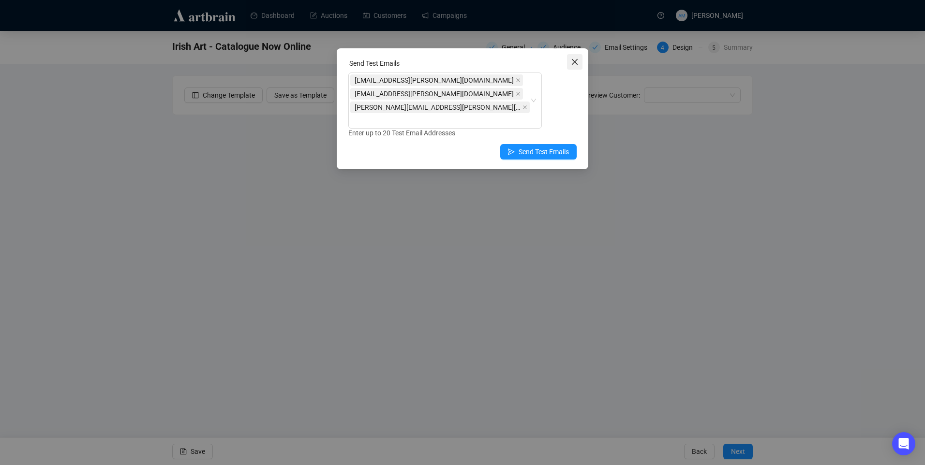
click at [572, 65] on icon "close" at bounding box center [575, 62] width 6 height 6
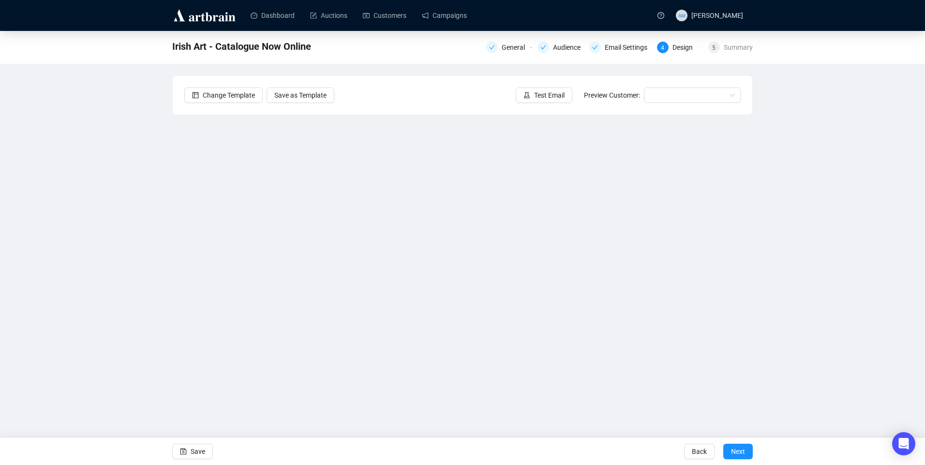
drag, startPoint x: 200, startPoint y: 448, endPoint x: 229, endPoint y: 463, distance: 32.5
click at [200, 448] on span "Save" at bounding box center [198, 451] width 15 height 27
click at [81, 308] on div "Irish Art - Catalogue Now Online General Audience Email Settings 4 Design 5 Sum…" at bounding box center [462, 217] width 925 height 373
click at [186, 459] on span "button" at bounding box center [183, 451] width 7 height 27
